Goal: Transaction & Acquisition: Purchase product/service

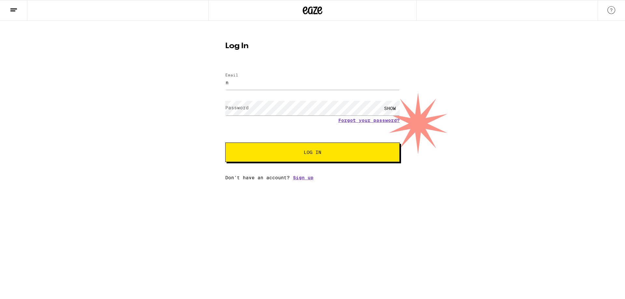
type input "[EMAIL_ADDRESS][DOMAIN_NAME]"
click at [225, 143] on button "Log In" at bounding box center [312, 153] width 175 height 20
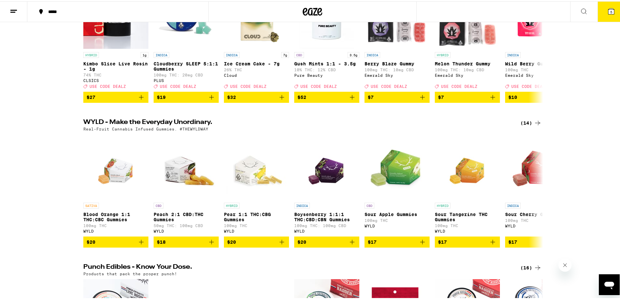
scroll to position [130, 0]
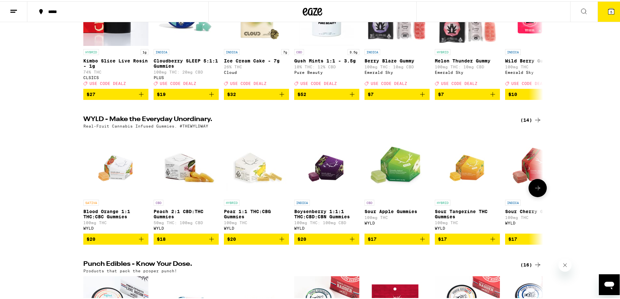
click at [335, 242] on span "$20" at bounding box center [327, 238] width 59 height 8
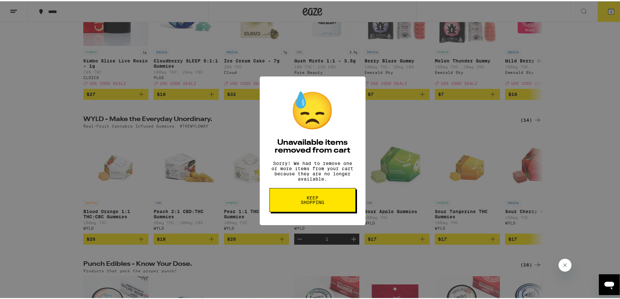
click at [327, 206] on button "Keep Shopping" at bounding box center [313, 199] width 86 height 24
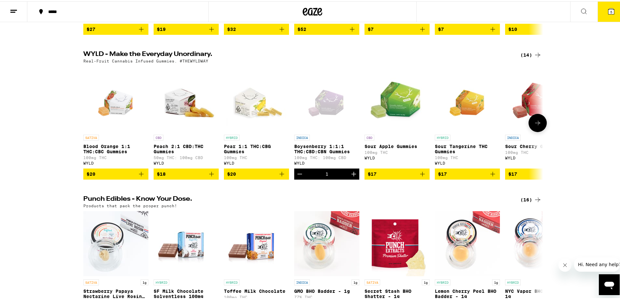
click at [536, 131] on button at bounding box center [538, 122] width 18 height 18
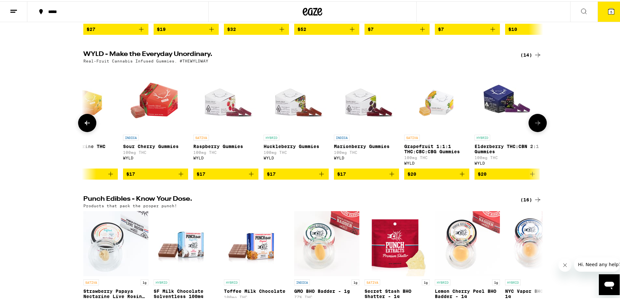
scroll to position [0, 388]
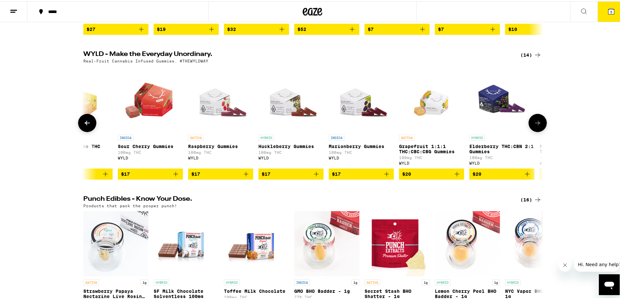
click at [536, 131] on button at bounding box center [538, 122] width 18 height 18
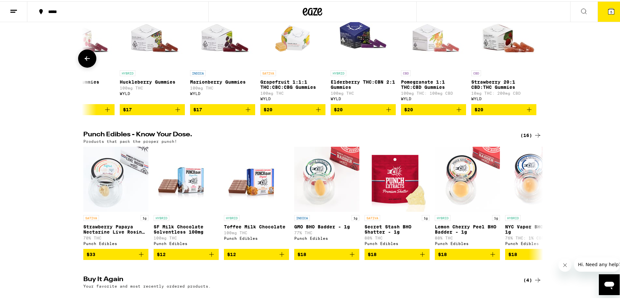
scroll to position [261, 0]
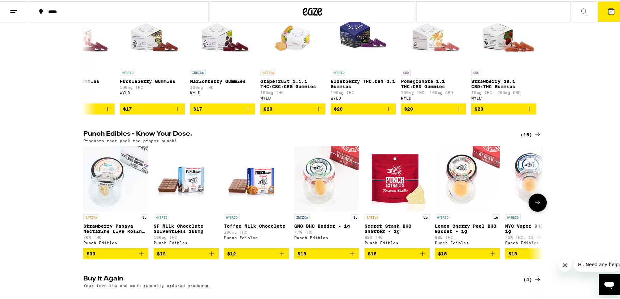
click at [538, 206] on icon at bounding box center [538, 202] width 8 height 8
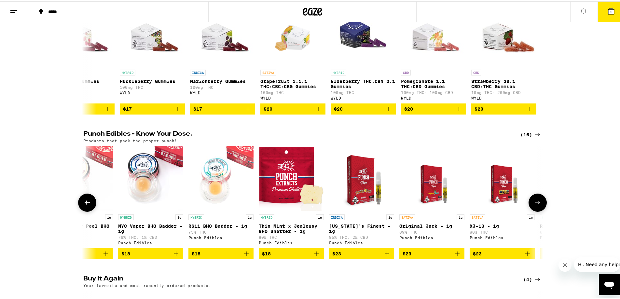
scroll to position [0, 388]
click at [538, 206] on icon at bounding box center [538, 202] width 8 height 8
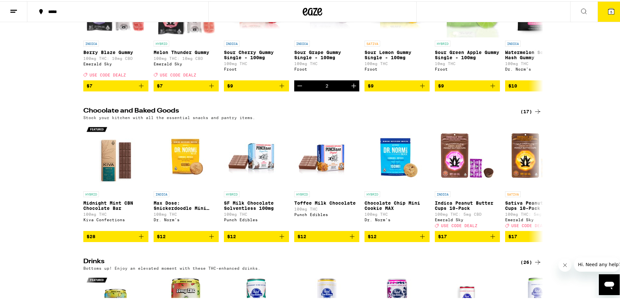
scroll to position [2117, 0]
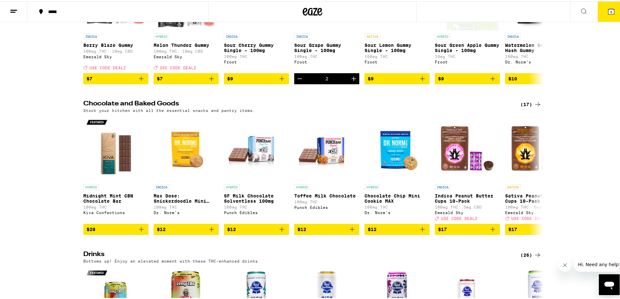
click at [599, 14] on button "5" at bounding box center [611, 10] width 27 height 20
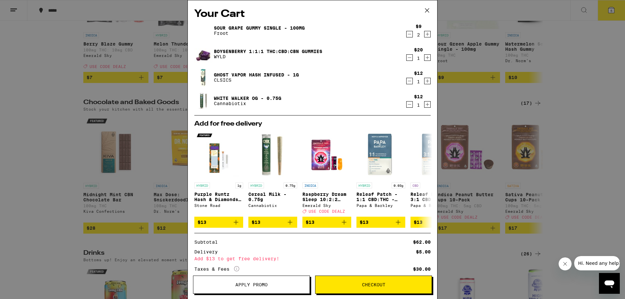
click at [407, 82] on icon "Decrement" at bounding box center [410, 81] width 6 height 8
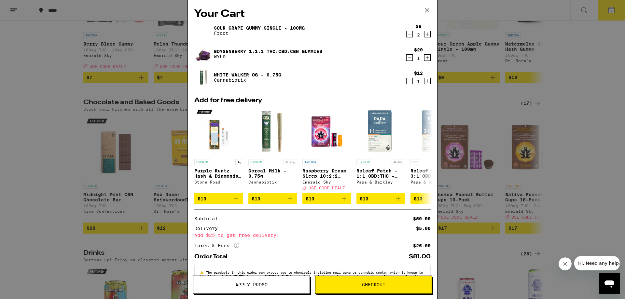
click at [428, 10] on icon at bounding box center [427, 11] width 10 height 10
